Goal: Information Seeking & Learning: Learn about a topic

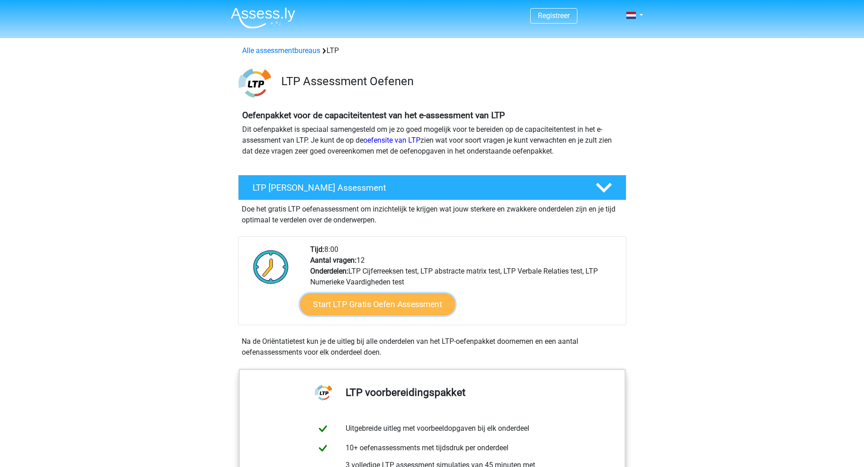
click at [414, 310] on link "Start LTP Gratis Oefen Assessment" at bounding box center [377, 305] width 155 height 22
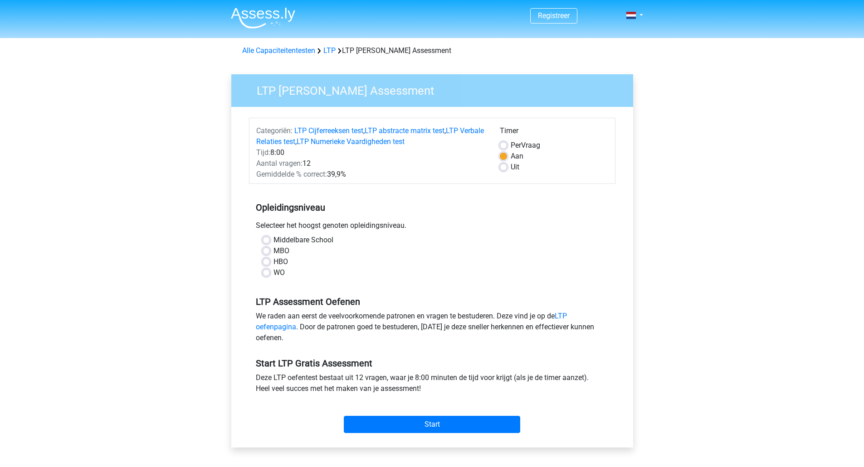
click at [273, 274] on label "WO" at bounding box center [278, 273] width 11 height 11
click at [264, 274] on input "WO" at bounding box center [266, 272] width 7 height 9
radio input "true"
click at [413, 419] on input "Start" at bounding box center [432, 424] width 176 height 17
click at [455, 427] on input "Start" at bounding box center [432, 424] width 176 height 17
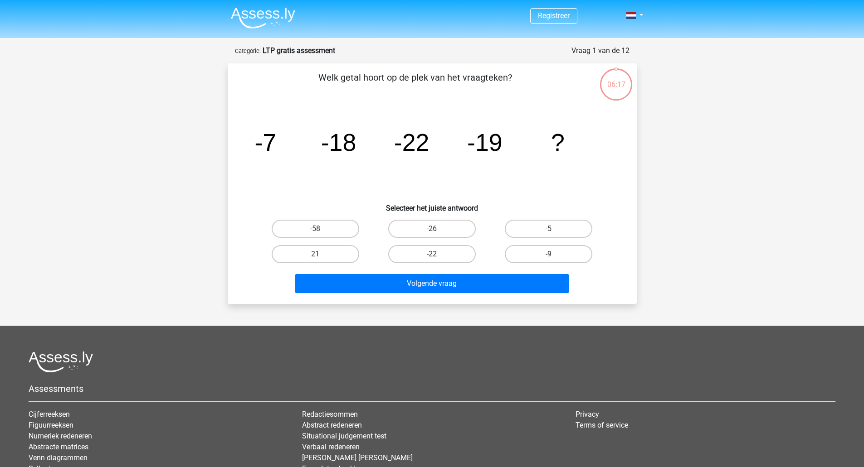
click at [563, 256] on label "-9" at bounding box center [549, 254] width 88 height 18
click at [555, 256] on input "-9" at bounding box center [552, 257] width 6 height 6
radio input "true"
click at [517, 294] on div "Volgende vraag" at bounding box center [432, 285] width 350 height 23
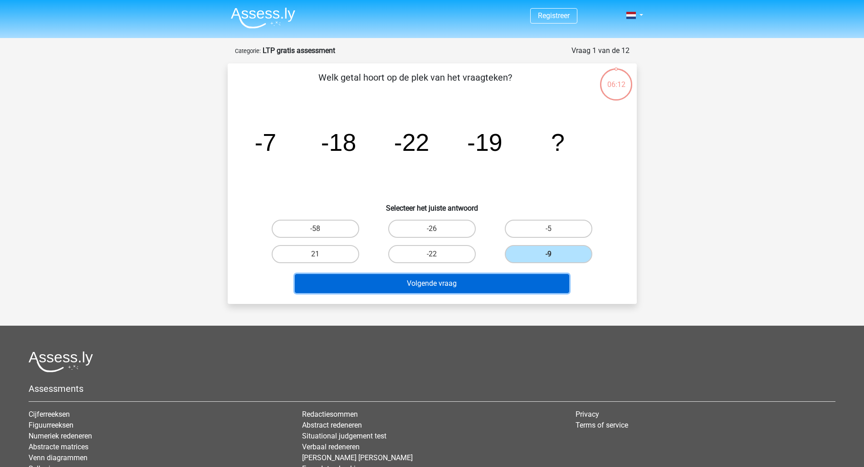
click at [440, 287] on button "Volgende vraag" at bounding box center [432, 283] width 274 height 19
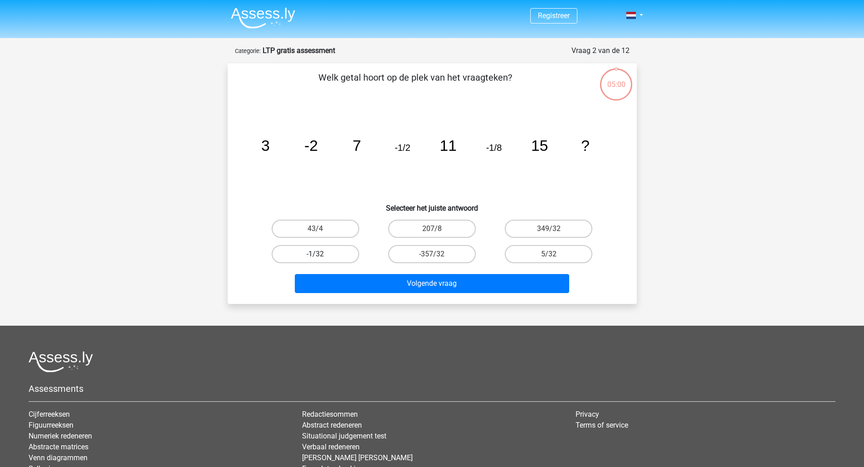
click at [338, 256] on label "-1/32" at bounding box center [316, 254] width 88 height 18
click at [321, 256] on input "-1/32" at bounding box center [318, 257] width 6 height 6
radio input "true"
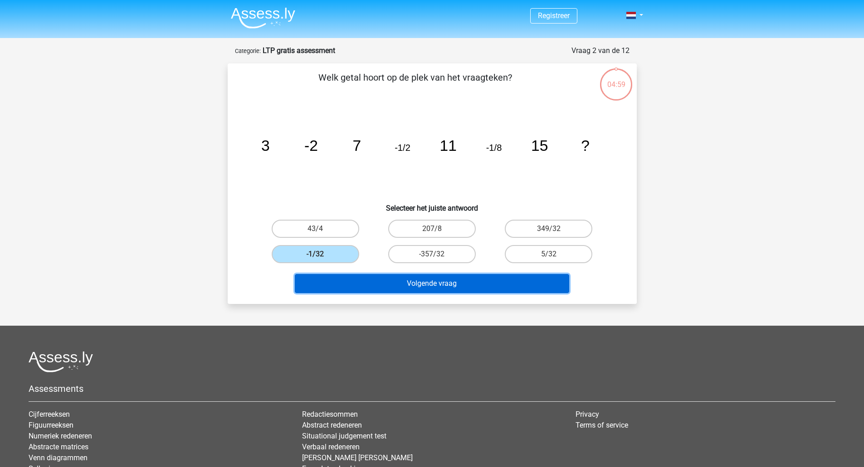
click at [367, 282] on button "Volgende vraag" at bounding box center [432, 283] width 274 height 19
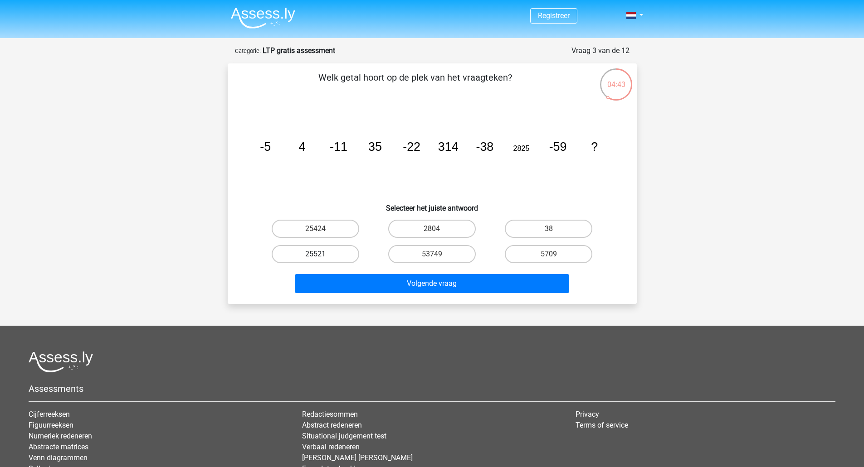
click at [316, 245] on label "25521" at bounding box center [316, 254] width 88 height 18
click at [316, 254] on input "25521" at bounding box center [318, 257] width 6 height 6
radio input "true"
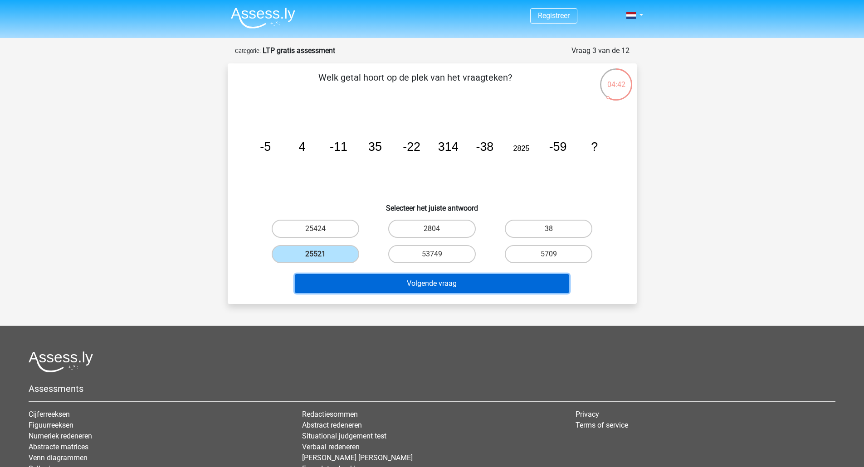
click at [367, 288] on button "Volgende vraag" at bounding box center [432, 283] width 274 height 19
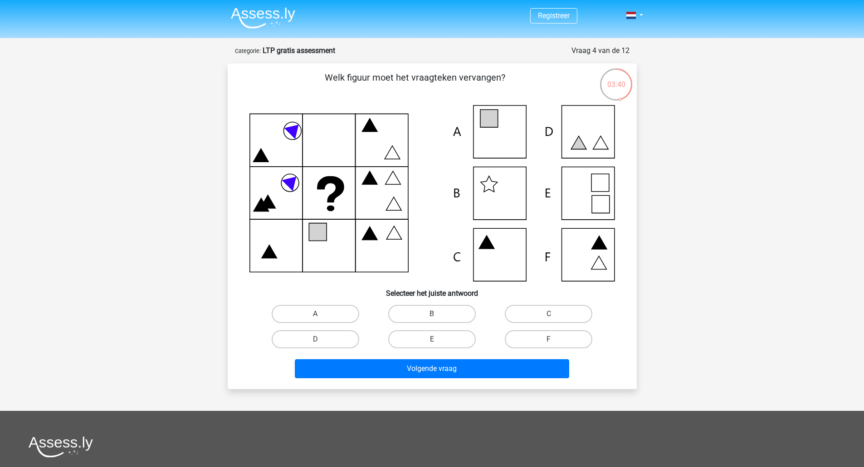
click at [590, 204] on icon at bounding box center [431, 193] width 365 height 176
click at [590, 192] on icon at bounding box center [431, 193] width 365 height 176
drag, startPoint x: 590, startPoint y: 192, endPoint x: 555, endPoint y: 247, distance: 65.3
click at [589, 194] on icon at bounding box center [431, 193] width 365 height 176
click at [448, 333] on label "E" at bounding box center [432, 340] width 88 height 18
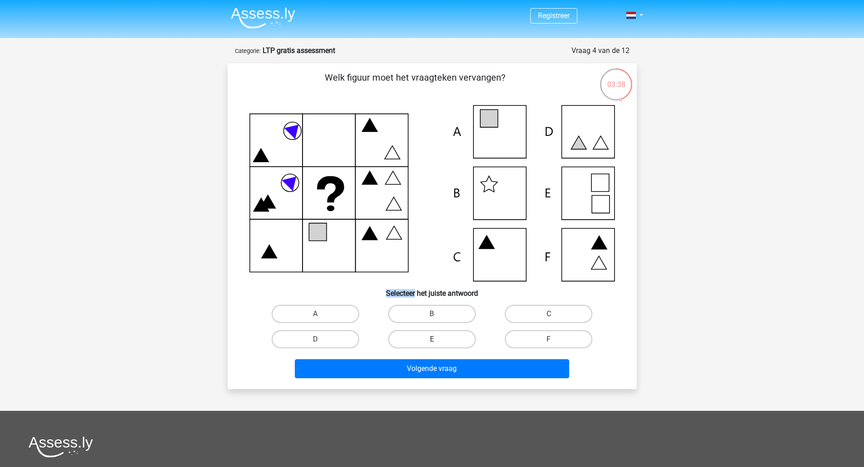
click at [438, 340] on input "E" at bounding box center [435, 343] width 6 height 6
radio input "true"
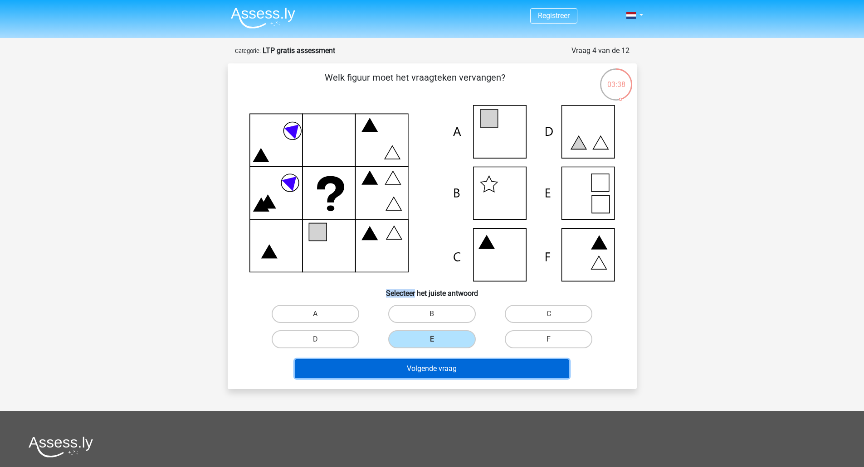
click at [443, 370] on button "Volgende vraag" at bounding box center [432, 369] width 274 height 19
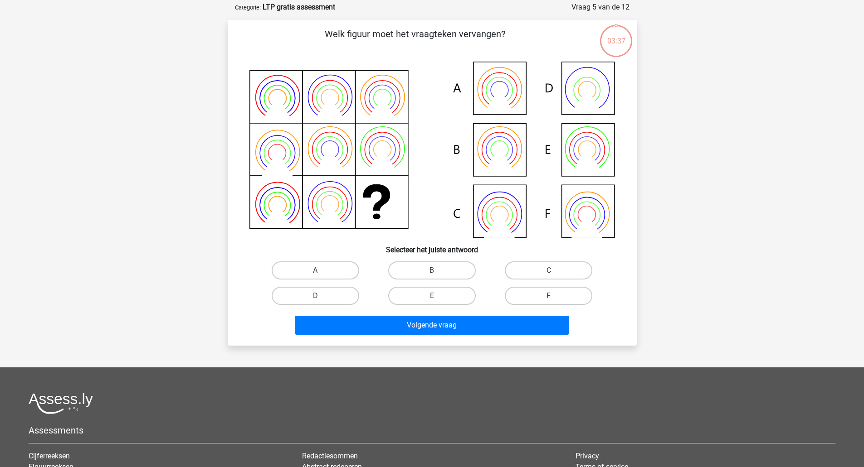
scroll to position [45, 0]
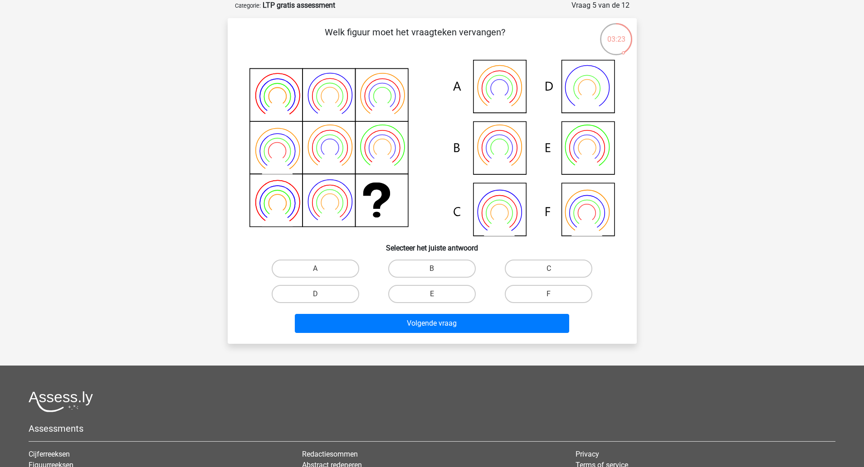
click at [500, 153] on icon at bounding box center [498, 158] width 31 height 24
click at [447, 270] on label "B" at bounding box center [432, 269] width 88 height 18
click at [438, 270] on input "B" at bounding box center [435, 272] width 6 height 6
radio input "true"
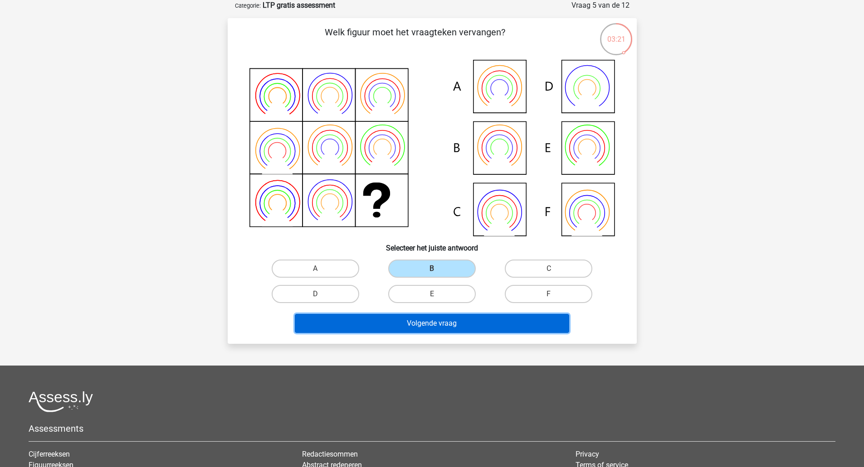
click at [448, 325] on button "Volgende vraag" at bounding box center [432, 323] width 274 height 19
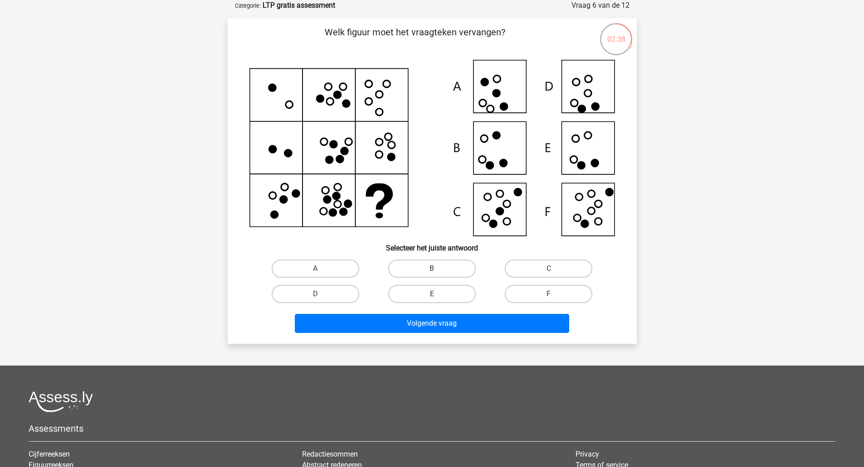
click at [598, 154] on icon at bounding box center [431, 148] width 365 height 176
click at [541, 292] on label "F" at bounding box center [549, 294] width 88 height 18
click at [549, 294] on input "F" at bounding box center [552, 297] width 6 height 6
radio input "true"
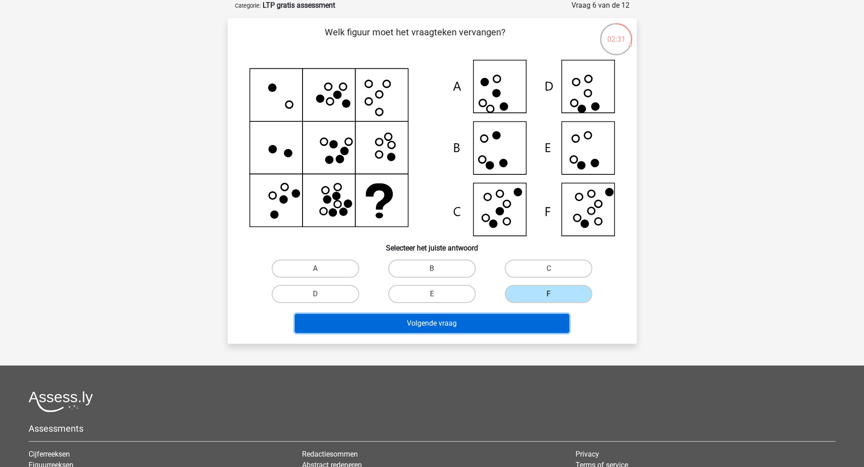
click at [537, 326] on button "Volgende vraag" at bounding box center [432, 323] width 274 height 19
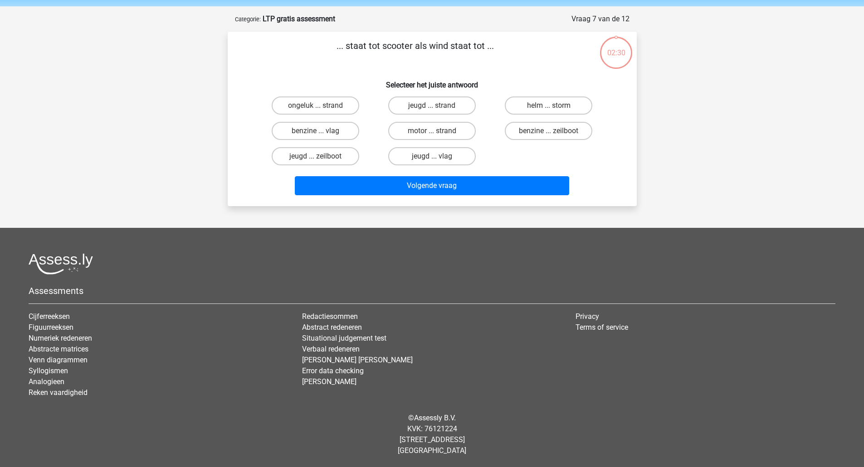
scroll to position [32, 0]
click at [535, 132] on label "benzine ... zeilboot" at bounding box center [549, 131] width 88 height 18
click at [549, 132] on input "benzine ... zeilboot" at bounding box center [552, 134] width 6 height 6
radio input "true"
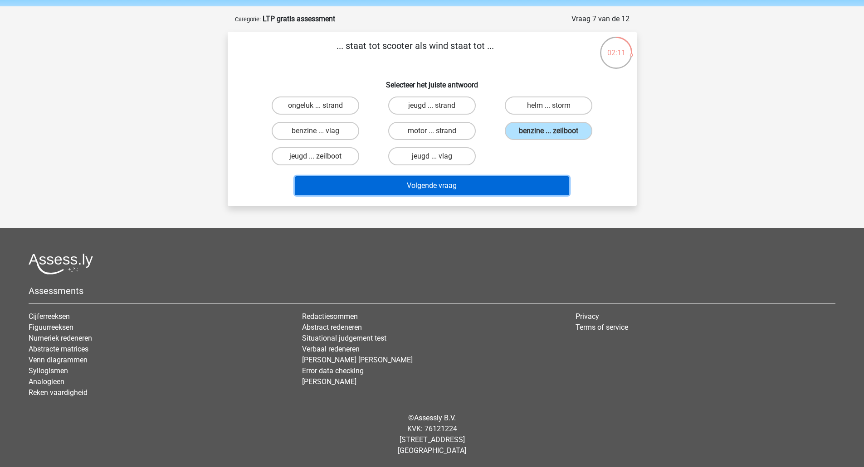
click at [537, 186] on button "Volgende vraag" at bounding box center [432, 185] width 274 height 19
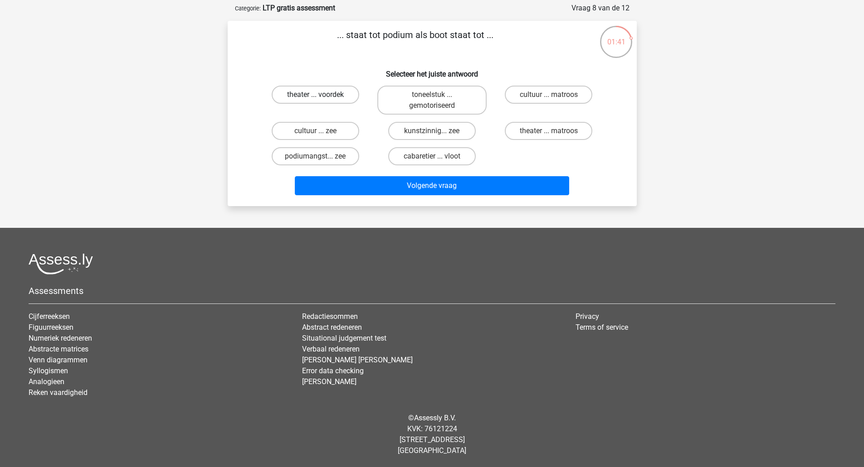
click at [309, 99] on label "theater ... voordek" at bounding box center [316, 95] width 88 height 18
click at [315, 99] on input "theater ... voordek" at bounding box center [318, 98] width 6 height 6
radio input "true"
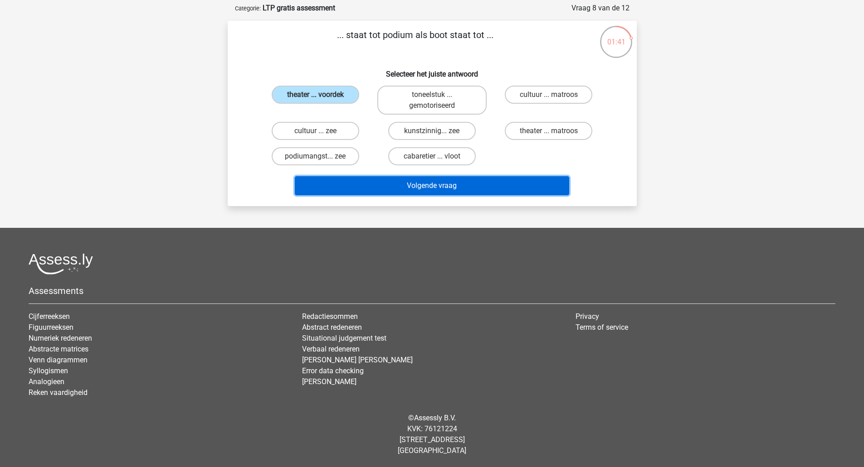
click at [455, 192] on button "Volgende vraag" at bounding box center [432, 185] width 274 height 19
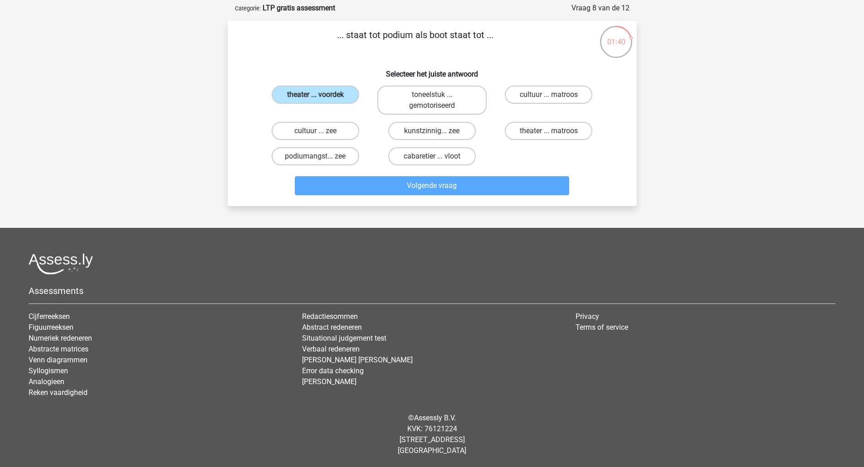
scroll to position [32, 0]
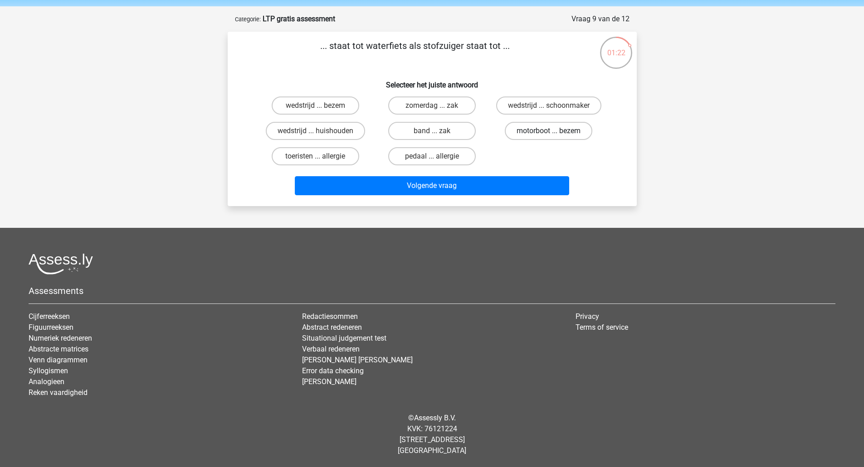
click at [573, 136] on label "motorboot ... bezem" at bounding box center [549, 131] width 88 height 18
click at [555, 136] on input "motorboot ... bezem" at bounding box center [552, 134] width 6 height 6
radio input "true"
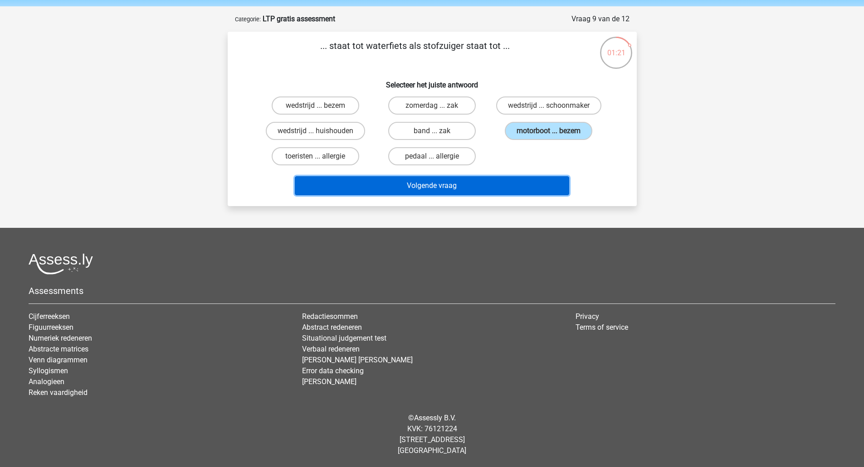
click at [529, 177] on button "Volgende vraag" at bounding box center [432, 185] width 274 height 19
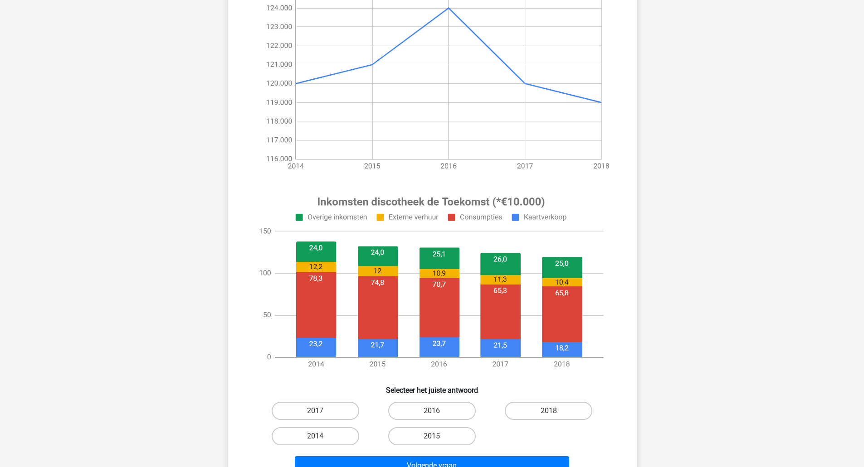
scroll to position [151, 0]
click at [334, 440] on label "2014" at bounding box center [316, 436] width 88 height 18
click at [321, 440] on input "2014" at bounding box center [318, 439] width 6 height 6
radio input "true"
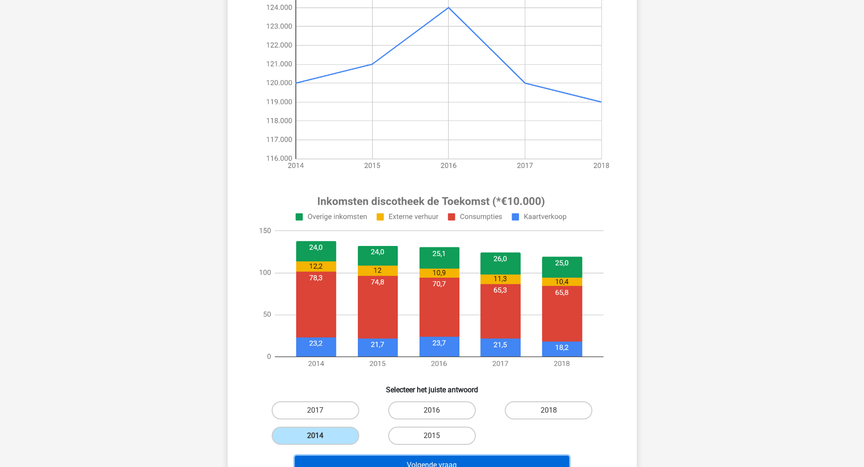
click at [349, 466] on button "Volgende vraag" at bounding box center [432, 465] width 274 height 19
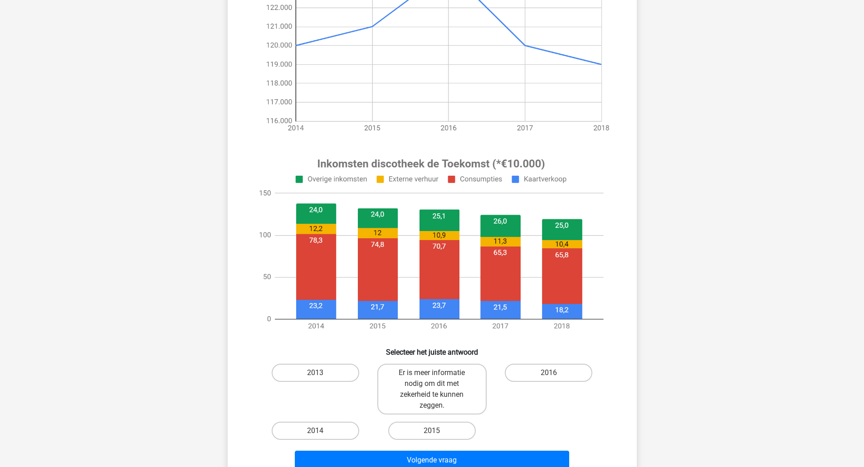
scroll to position [197, 0]
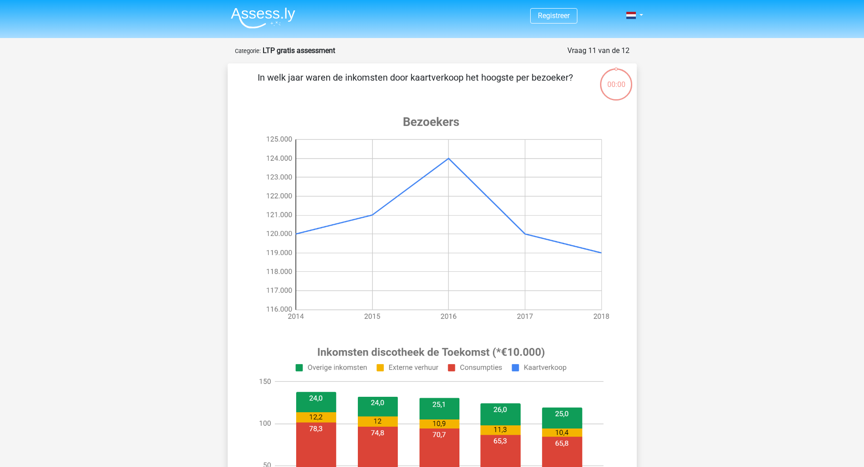
scroll to position [197, 0]
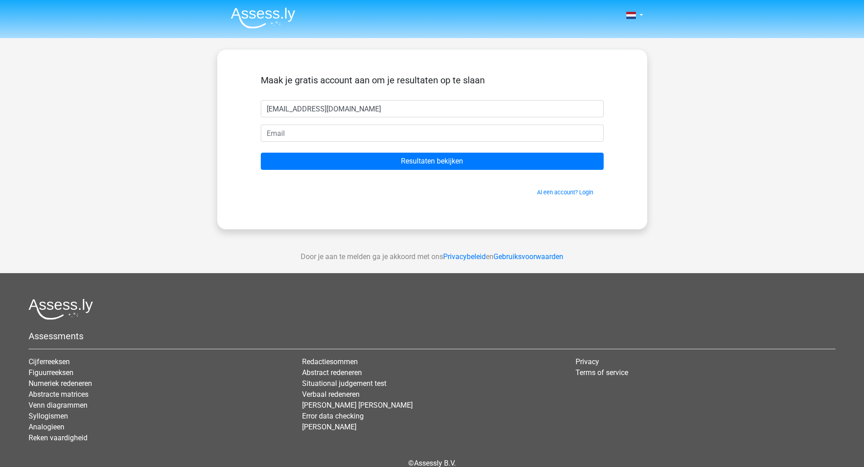
type input "[EMAIL_ADDRESS][DOMAIN_NAME]"
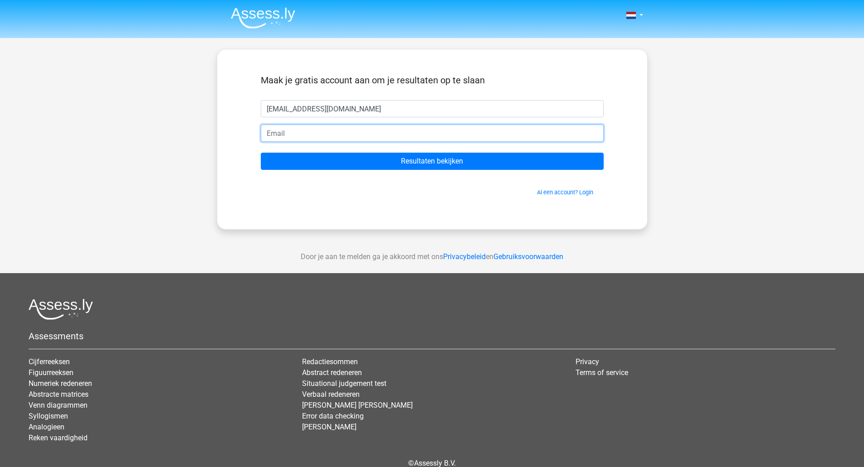
paste input "[EMAIL_ADDRESS][DOMAIN_NAME]"
type input "[EMAIL_ADDRESS][DOMAIN_NAME]"
click at [261, 153] on input "Resultaten bekijken" at bounding box center [432, 161] width 343 height 17
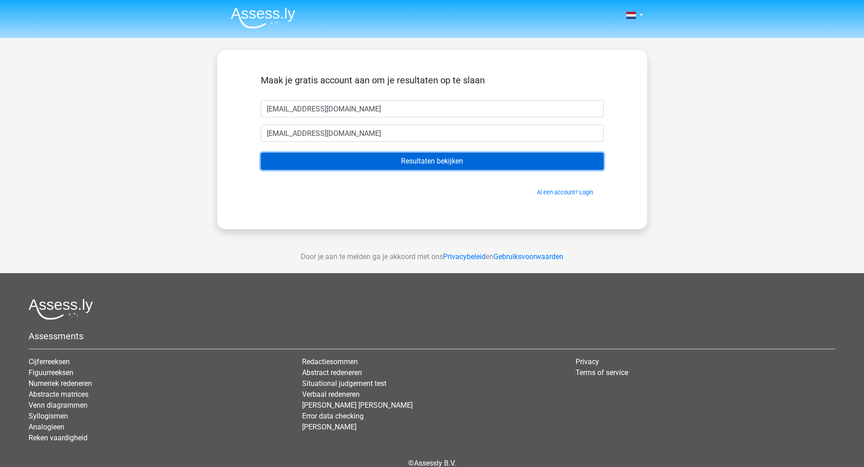
click at [368, 165] on input "Resultaten bekijken" at bounding box center [432, 161] width 343 height 17
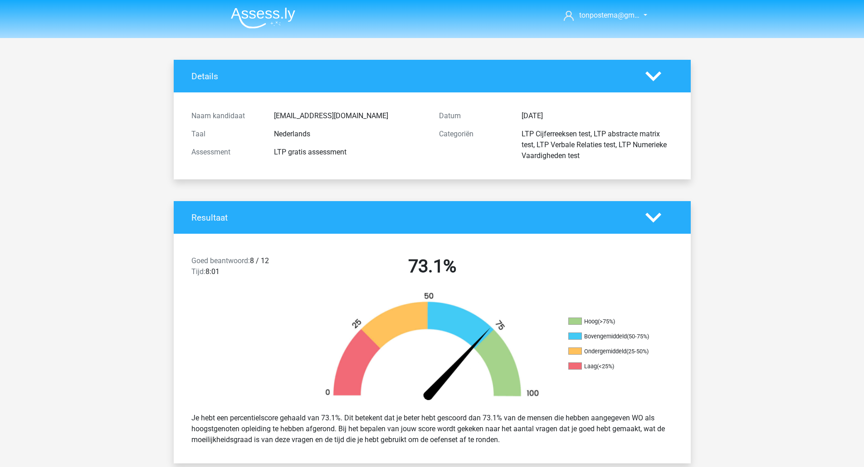
click at [656, 75] on polygon at bounding box center [653, 76] width 16 height 10
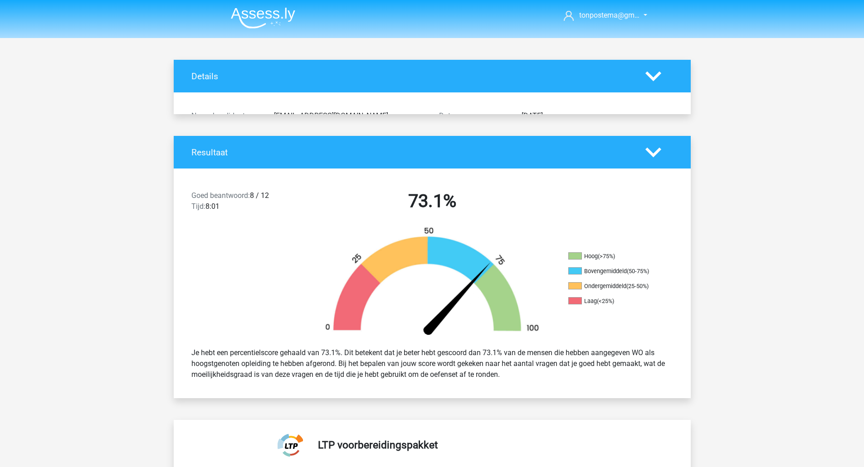
click at [656, 75] on polygon at bounding box center [653, 76] width 16 height 10
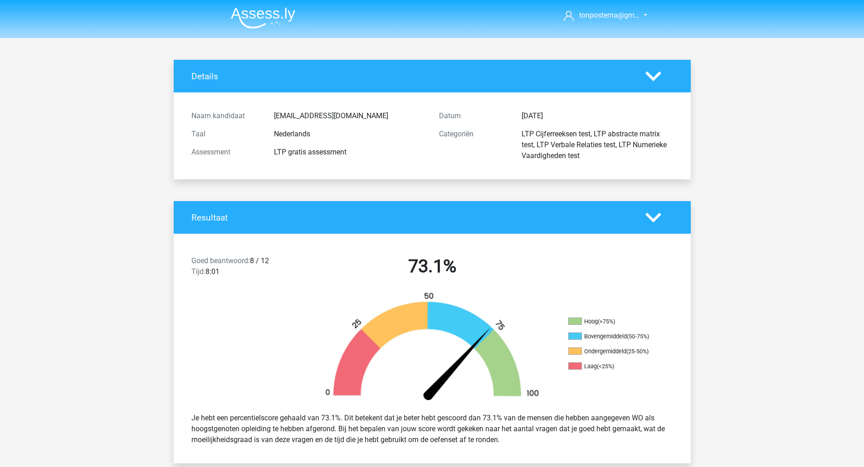
click at [657, 228] on div "Resultaat" at bounding box center [432, 217] width 517 height 33
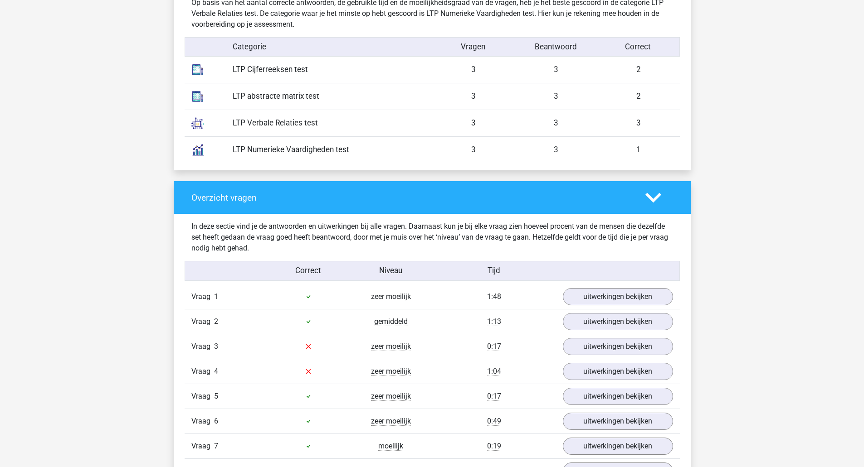
scroll to position [907, 0]
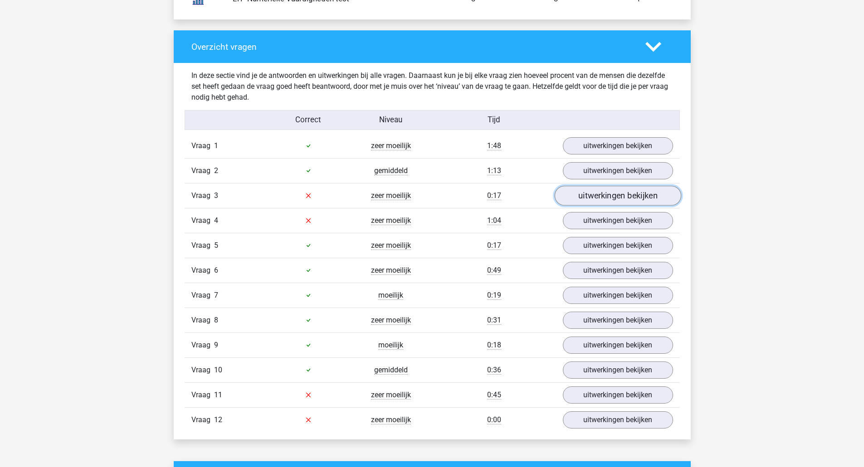
click at [642, 195] on link "uitwerkingen bekijken" at bounding box center [617, 196] width 126 height 20
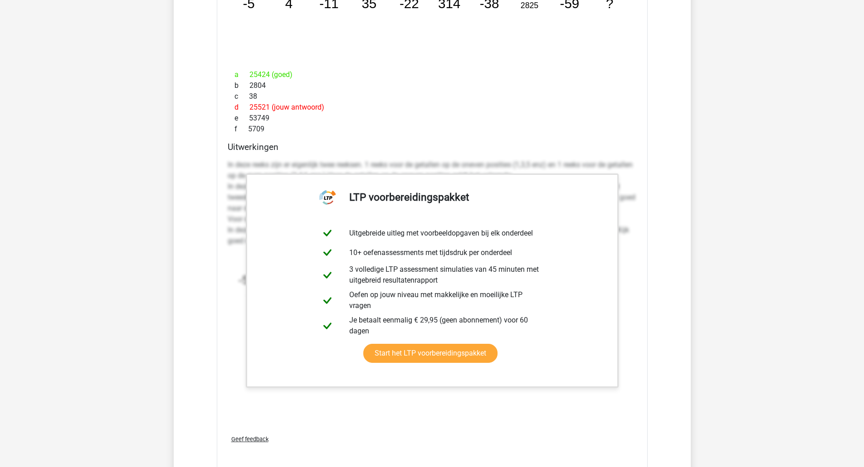
scroll to position [1209, 0]
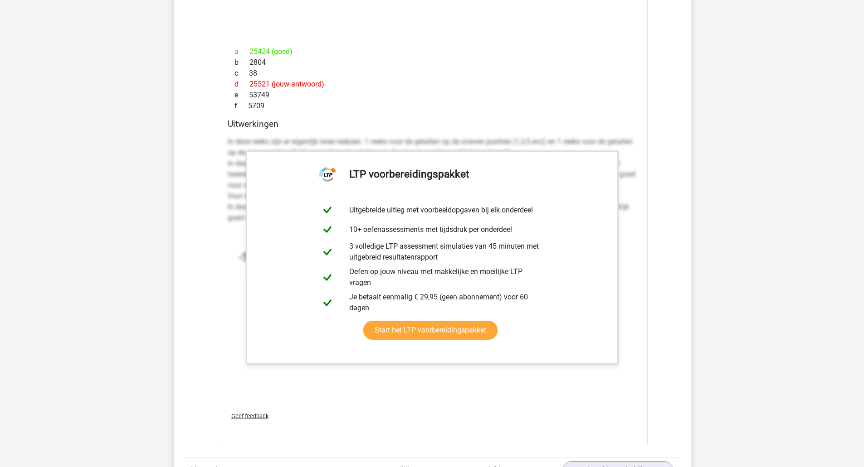
click at [376, 111] on div "f 5709" at bounding box center [432, 106] width 409 height 11
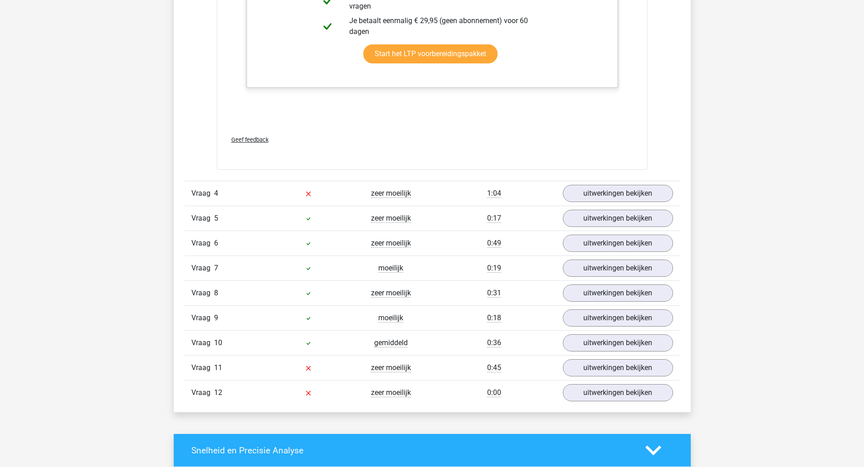
scroll to position [1511, 0]
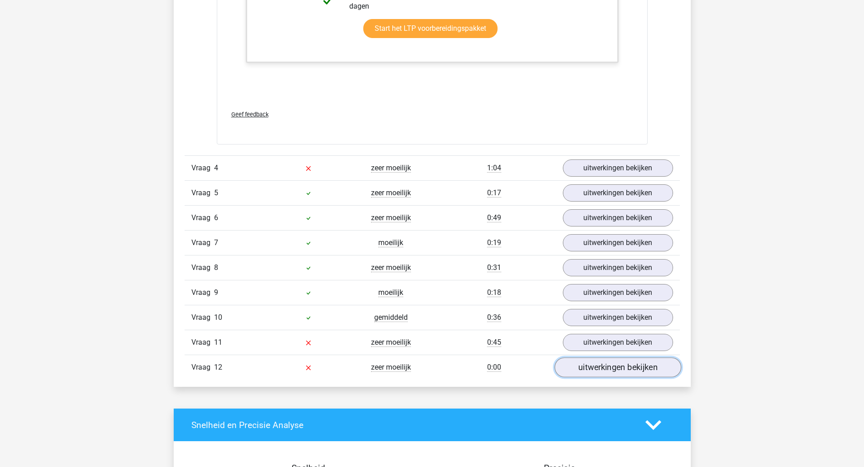
click at [603, 372] on link "uitwerkingen bekijken" at bounding box center [617, 368] width 126 height 20
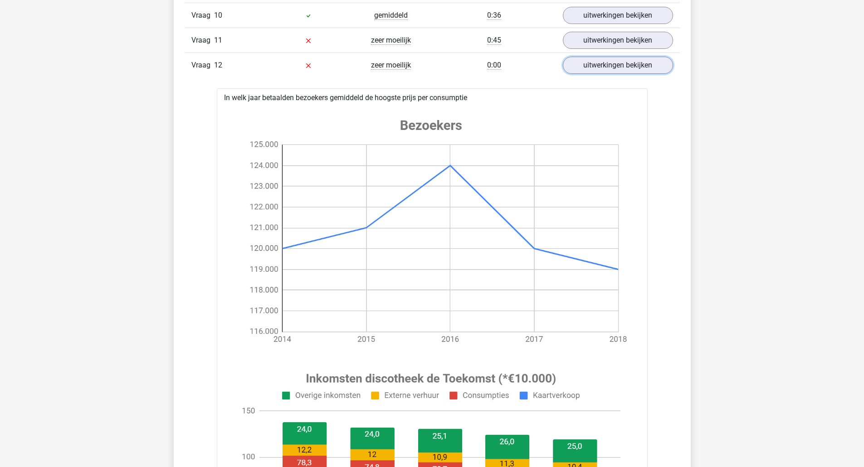
scroll to position [1663, 0]
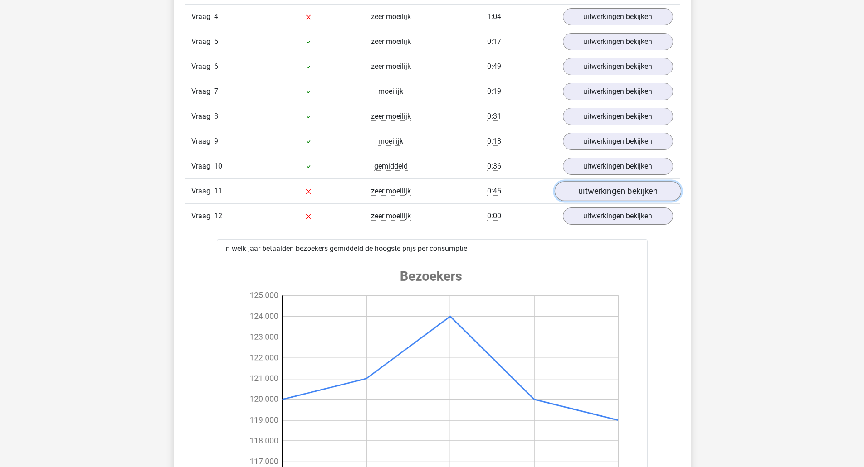
click at [599, 192] on link "uitwerkingen bekijken" at bounding box center [617, 191] width 126 height 20
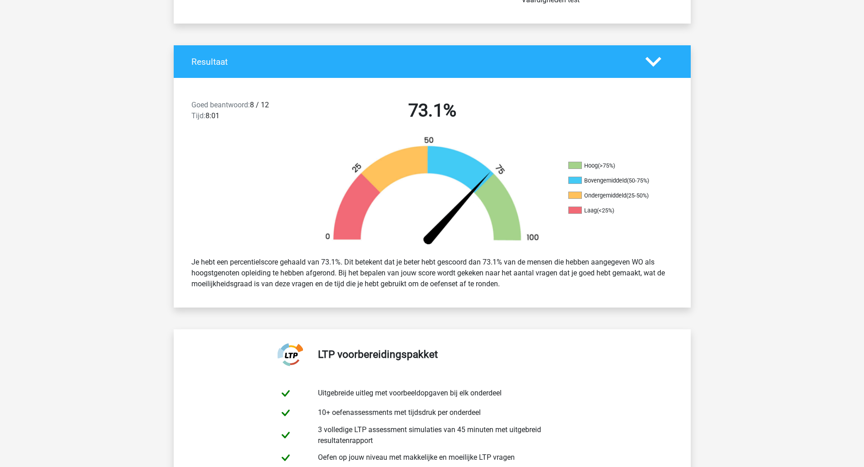
scroll to position [0, 0]
